Goal: Communication & Community: Ask a question

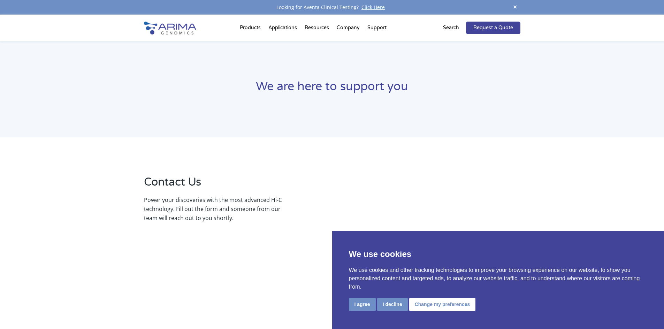
click at [359, 303] on button "I agree" at bounding box center [362, 304] width 27 height 13
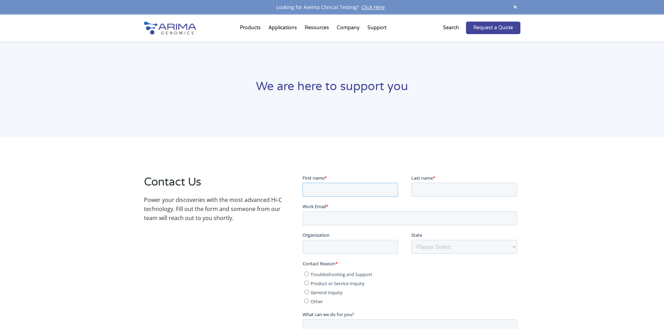
click at [325, 194] on input "First name *" at bounding box center [349, 190] width 95 height 14
type input "[PERSON_NAME]"
type input "[PERSON_NAME][EMAIL_ADDRESS][PERSON_NAME][DOMAIN_NAME]"
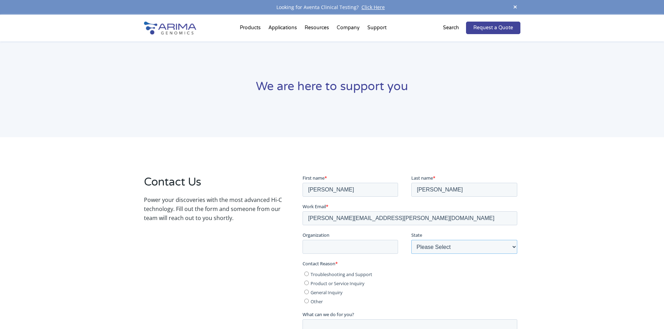
select select "[US_STATE]"
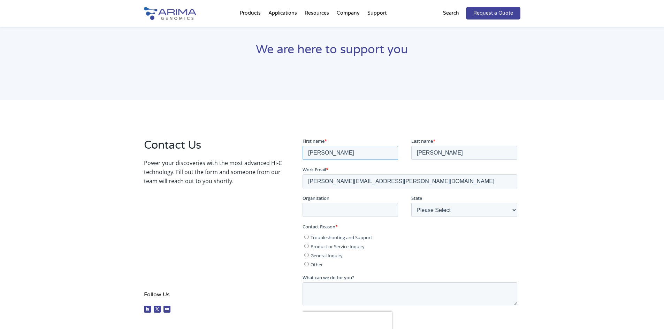
scroll to position [70, 0]
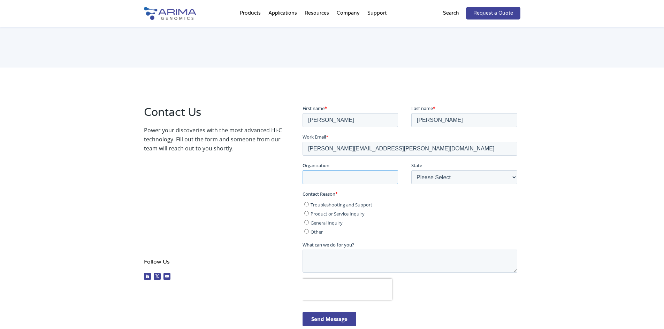
click at [328, 179] on input "Organization" at bounding box center [349, 177] width 95 height 14
type input "Captive Data Connect"
click at [317, 223] on span "General Inquiry" at bounding box center [326, 222] width 32 height 6
click at [309, 223] on input "General Inquiry" at bounding box center [306, 222] width 5 height 5
radio input "true"
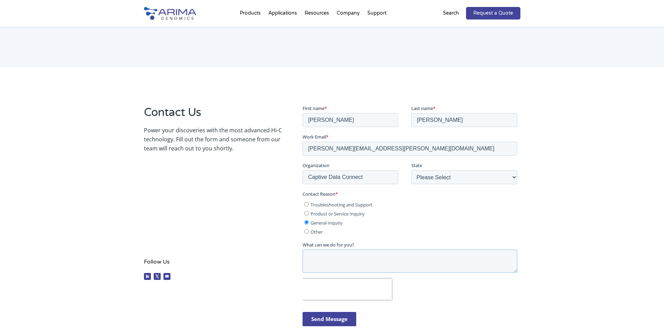
click at [325, 259] on textarea "What can we do for you?" at bounding box center [409, 260] width 215 height 23
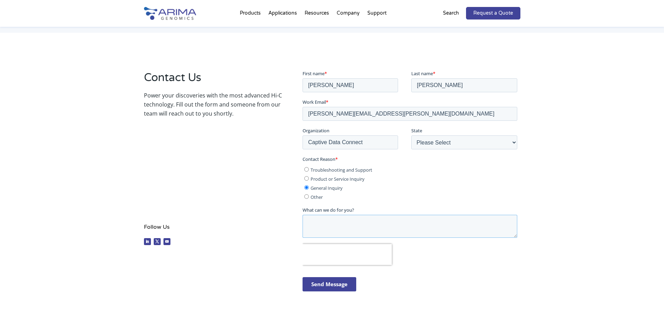
paste textarea "Hi Team, Noticed you're at ASHG Annual Meeting! Would you like the attendee lis…"
type textarea "Hi Team, Noticed you're at ASHG Annual Meeting! Would you like the attendee lis…"
click at [320, 279] on input "Send Message" at bounding box center [329, 284] width 54 height 14
